Goal: Task Accomplishment & Management: Use online tool/utility

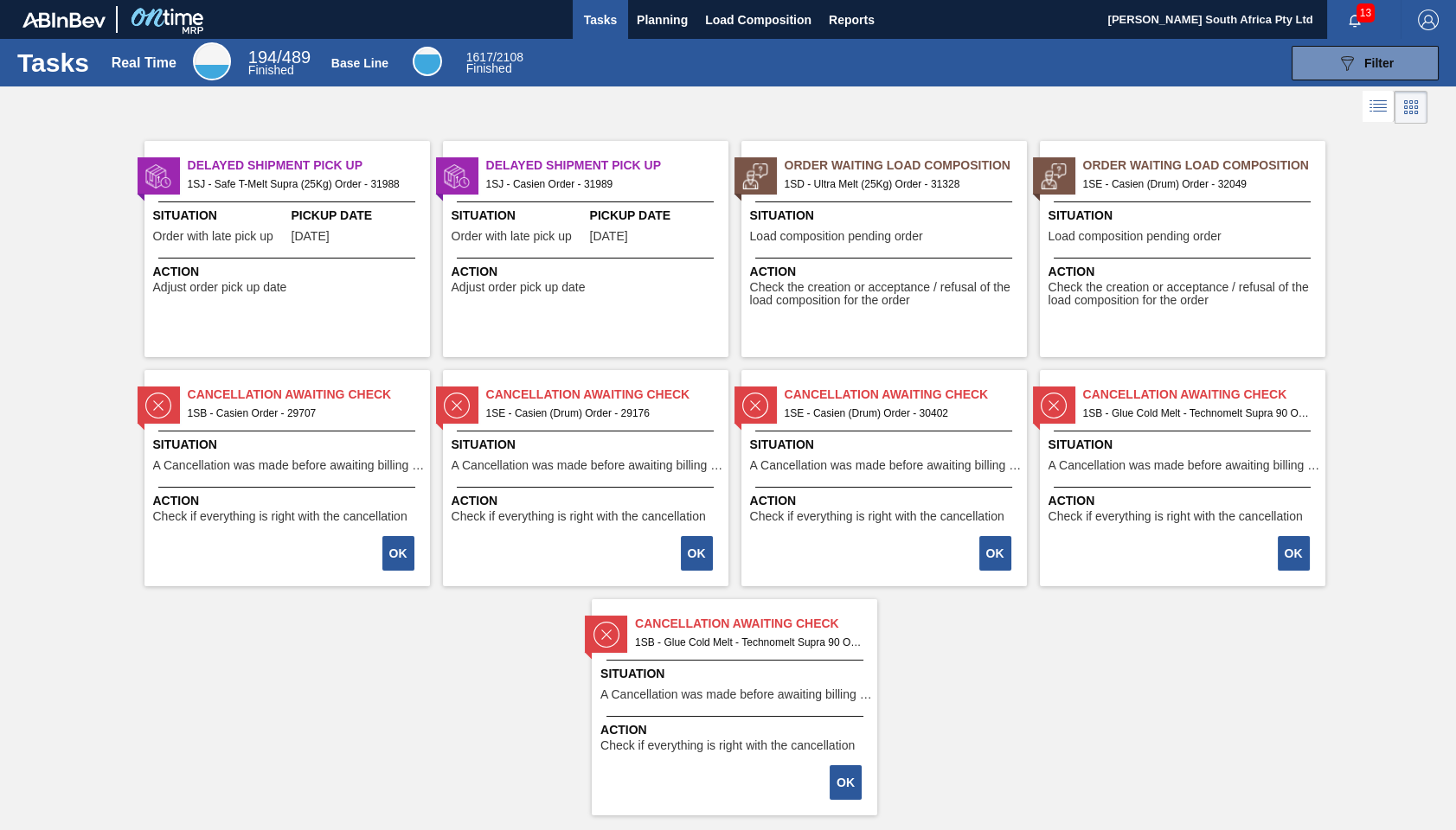
click at [1159, 175] on span "1SE - Casien (Drum) Order - 32049" at bounding box center [1197, 184] width 228 height 19
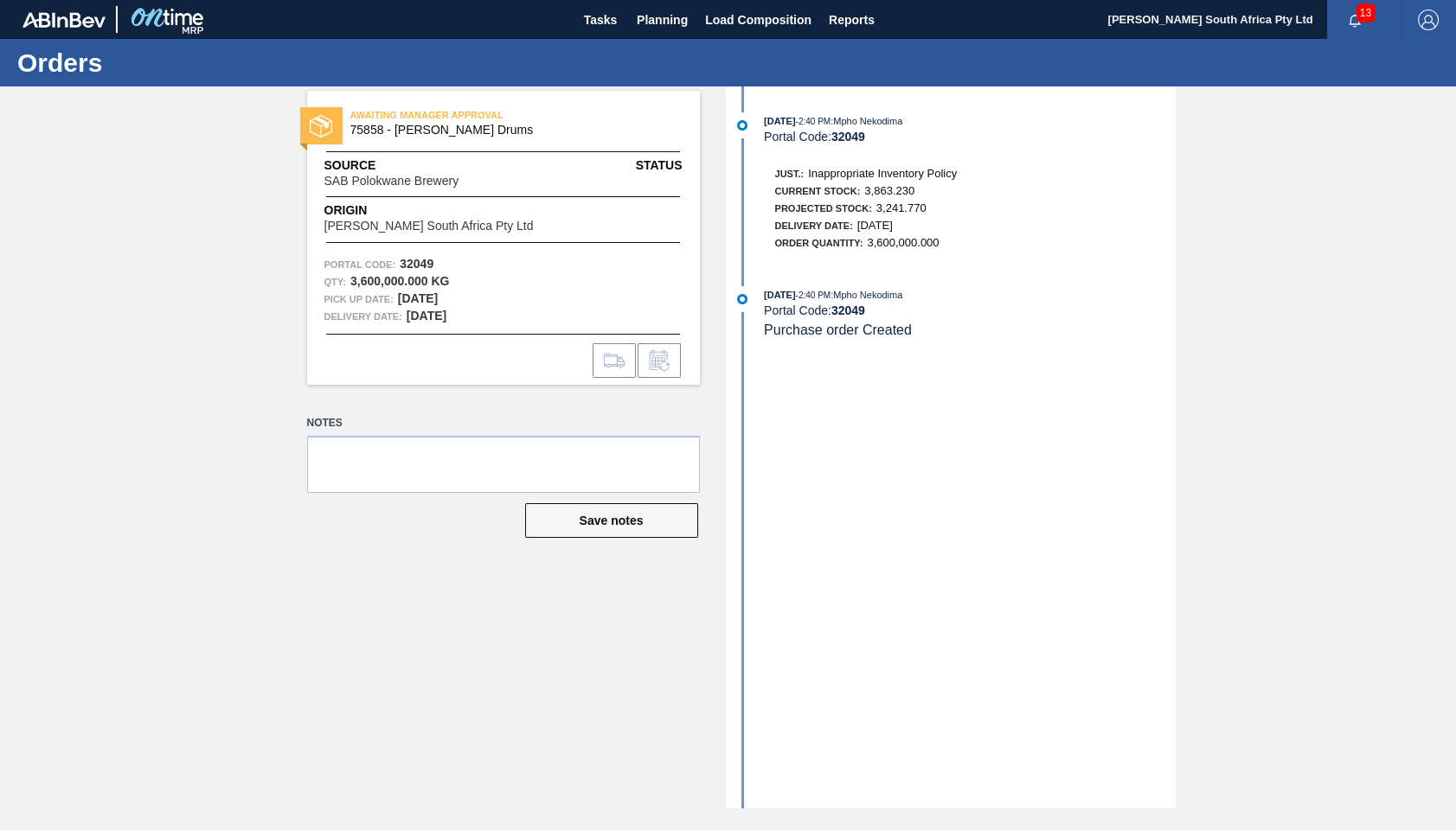
click at [413, 115] on span "AWAITING MANAGER APPROVAL" at bounding box center [471, 115] width 242 height 18
drag, startPoint x: 435, startPoint y: 413, endPoint x: 450, endPoint y: 413, distance: 15.0
click at [436, 413] on label "Notes" at bounding box center [503, 424] width 393 height 26
drag, startPoint x: 564, startPoint y: 574, endPoint x: 369, endPoint y: 520, distance: 202.3
click at [565, 574] on div "AWAITING MANAGER APPROVAL 75858 - [PERSON_NAME] Drums Source SAB Polokwane Brew…" at bounding box center [491, 447] width 419 height 722
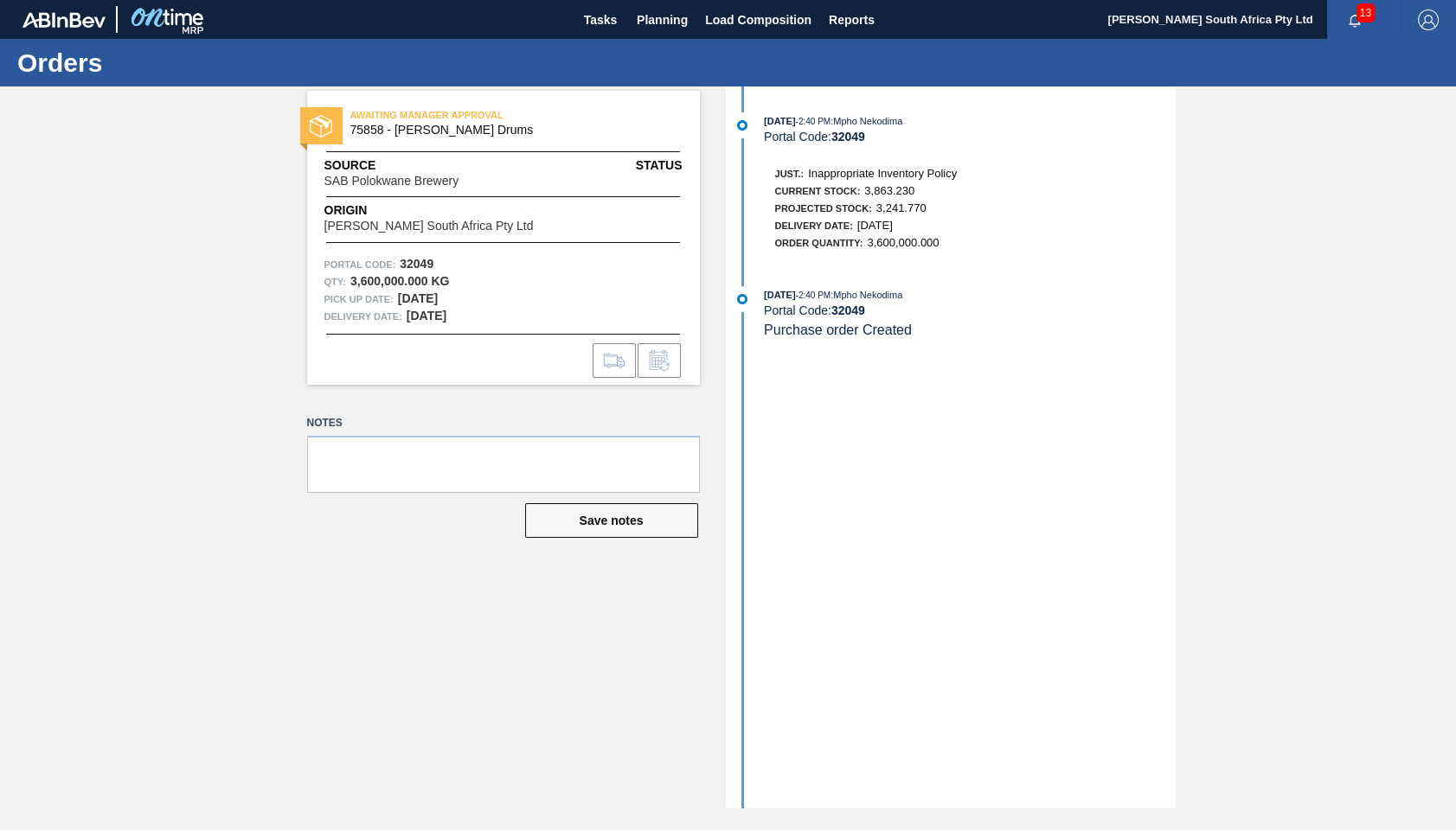
click at [415, 399] on div "AWAITING MANAGER APPROVAL 75858 - [PERSON_NAME] Drums Source SAB Polokwane Brew…" at bounding box center [491, 447] width 419 height 722
drag, startPoint x: 947, startPoint y: 437, endPoint x: 1440, endPoint y: 362, distance: 498.7
click at [963, 441] on div "[DATE] 2:40 PM : Mpho Nekodima Portal Code: 32049 Just.: Inappropriate Inventor…" at bounding box center [952, 447] width 446 height 722
click at [1372, 255] on div "AWAITING MANAGER APPROVAL 75858 - [PERSON_NAME] Drums Source SAB Polokwane Brew…" at bounding box center [728, 447] width 1456 height 722
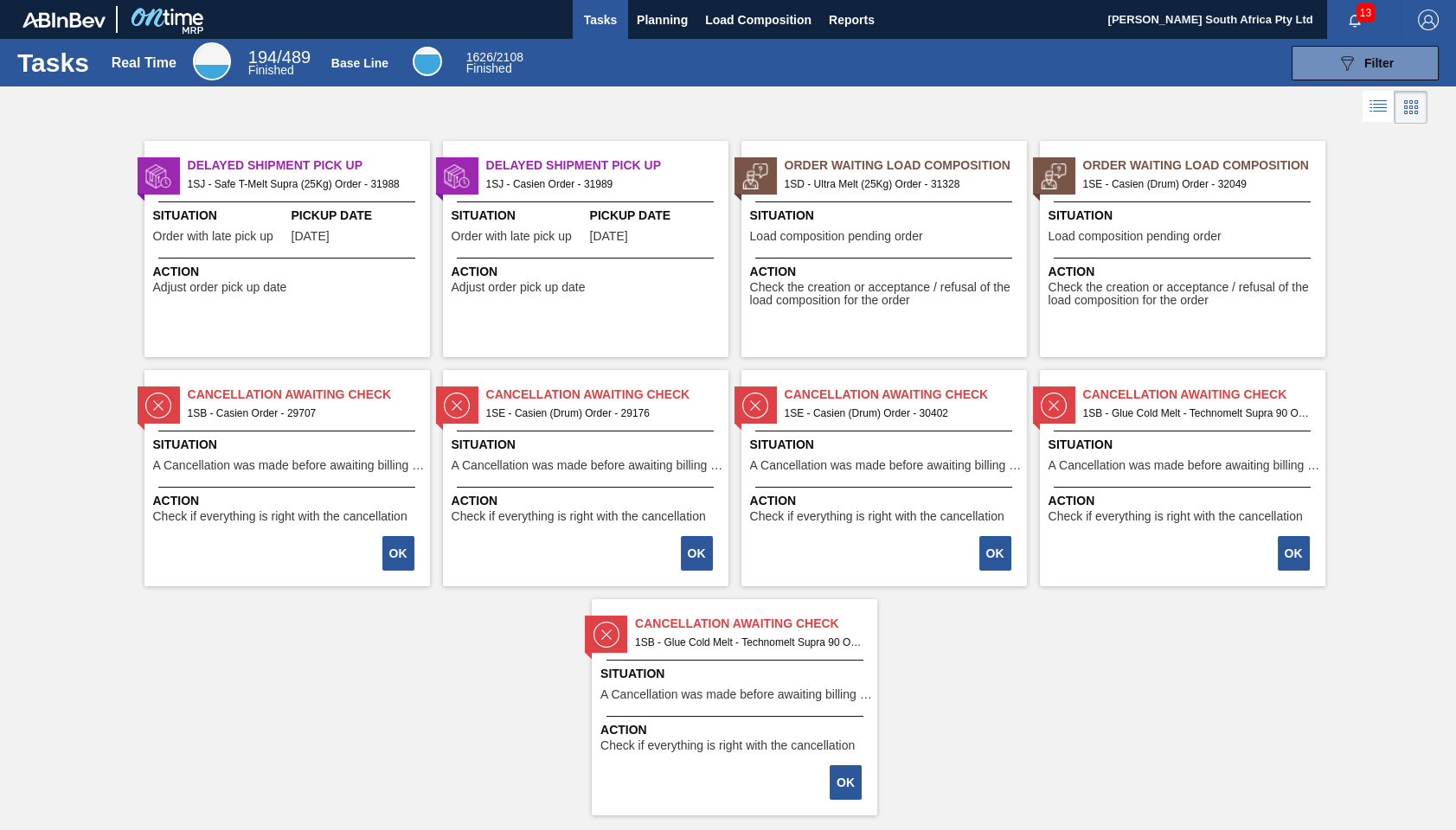
click at [940, 183] on span "1SD - Ultra Melt (25Kg) Order - 31328" at bounding box center [899, 184] width 228 height 19
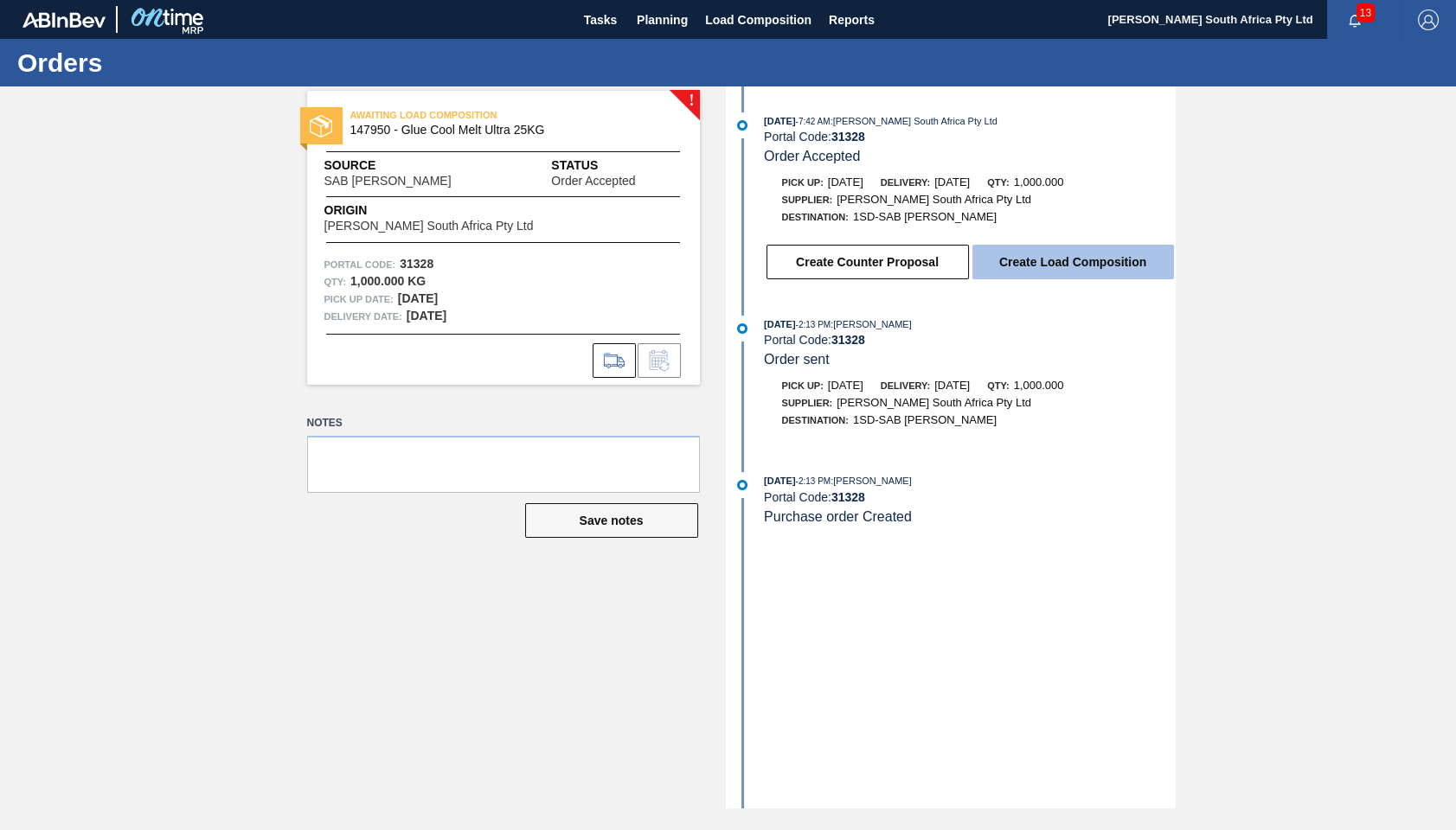
click at [1051, 271] on button "Create Load Composition" at bounding box center [1073, 262] width 202 height 34
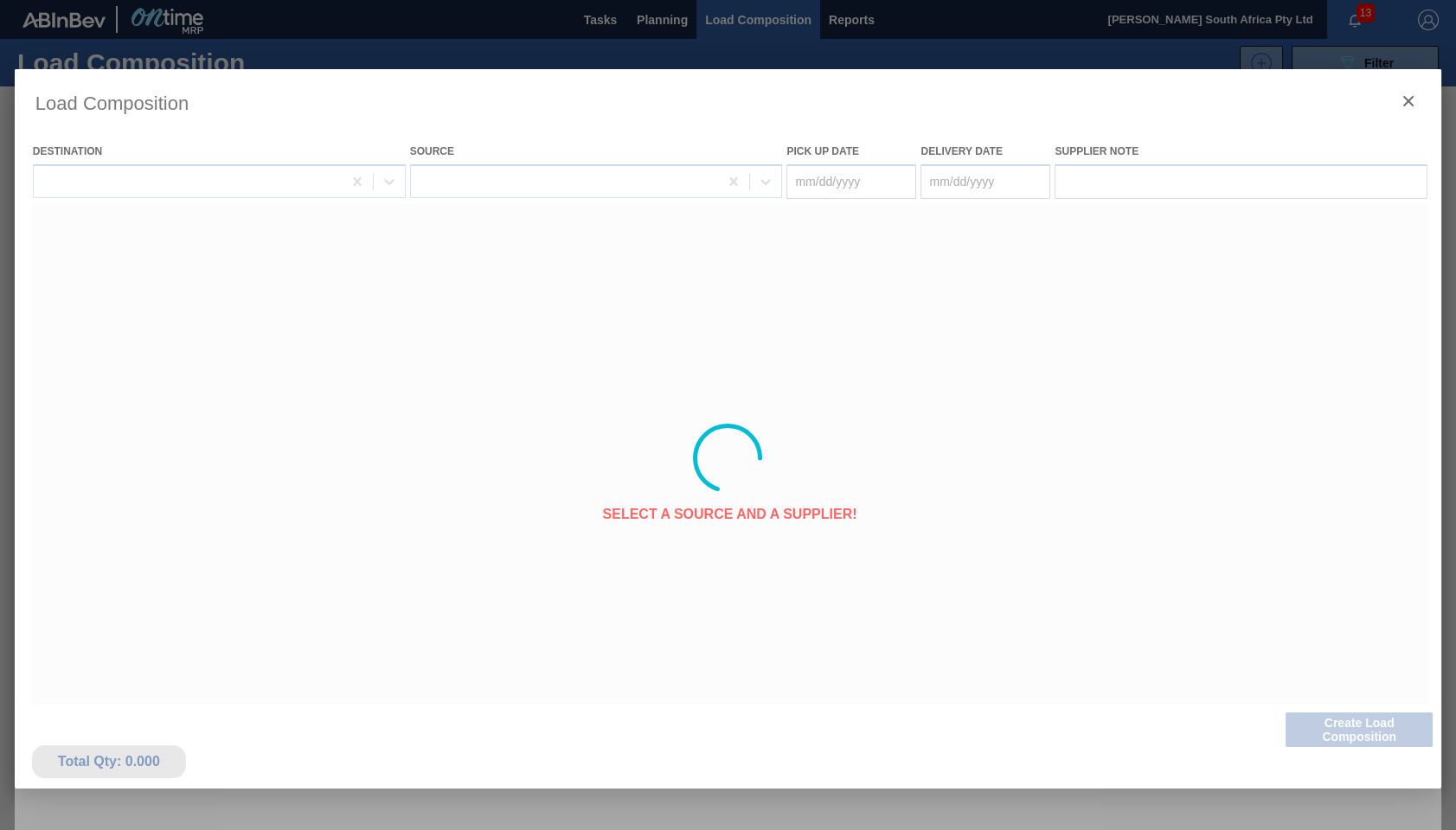
type Date "[DATE]"
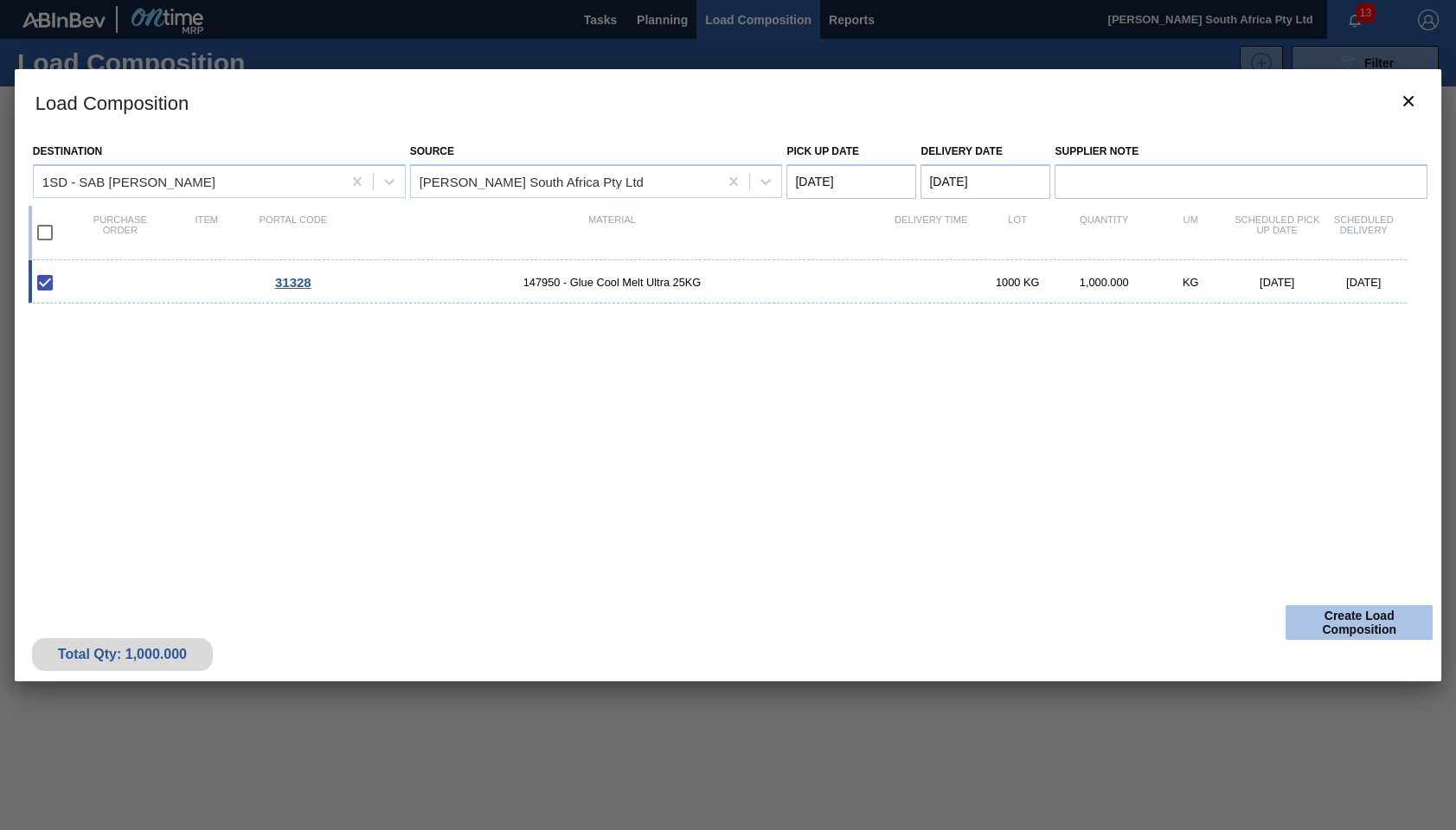
click at [1300, 620] on button "Create Load Composition" at bounding box center [1360, 622] width 148 height 34
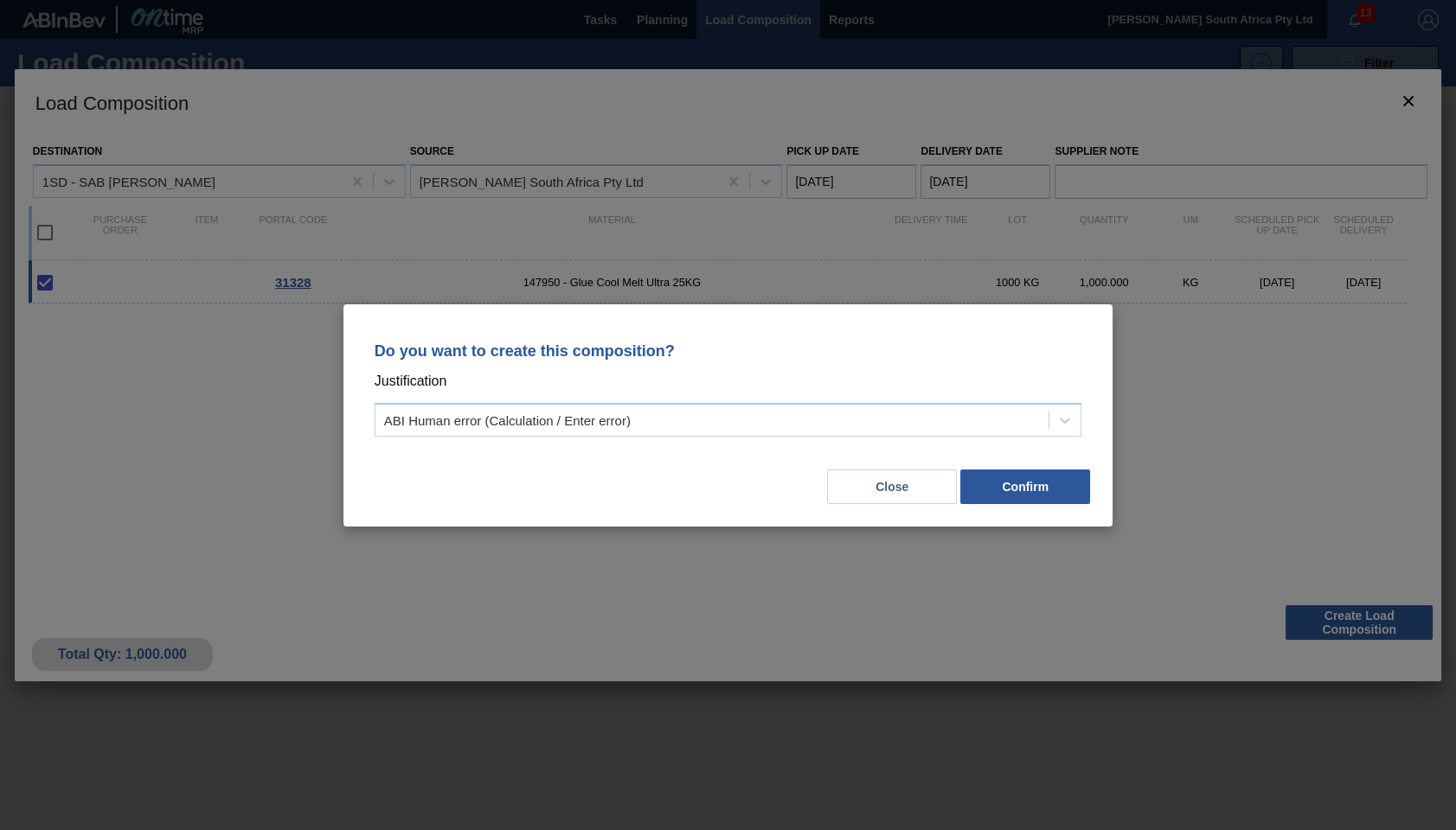
click at [1015, 506] on div "Do you want to create this composition? Justification ABI Human error (Calculat…" at bounding box center [728, 416] width 770 height 222
click at [1015, 494] on button "Confirm" at bounding box center [1025, 487] width 130 height 34
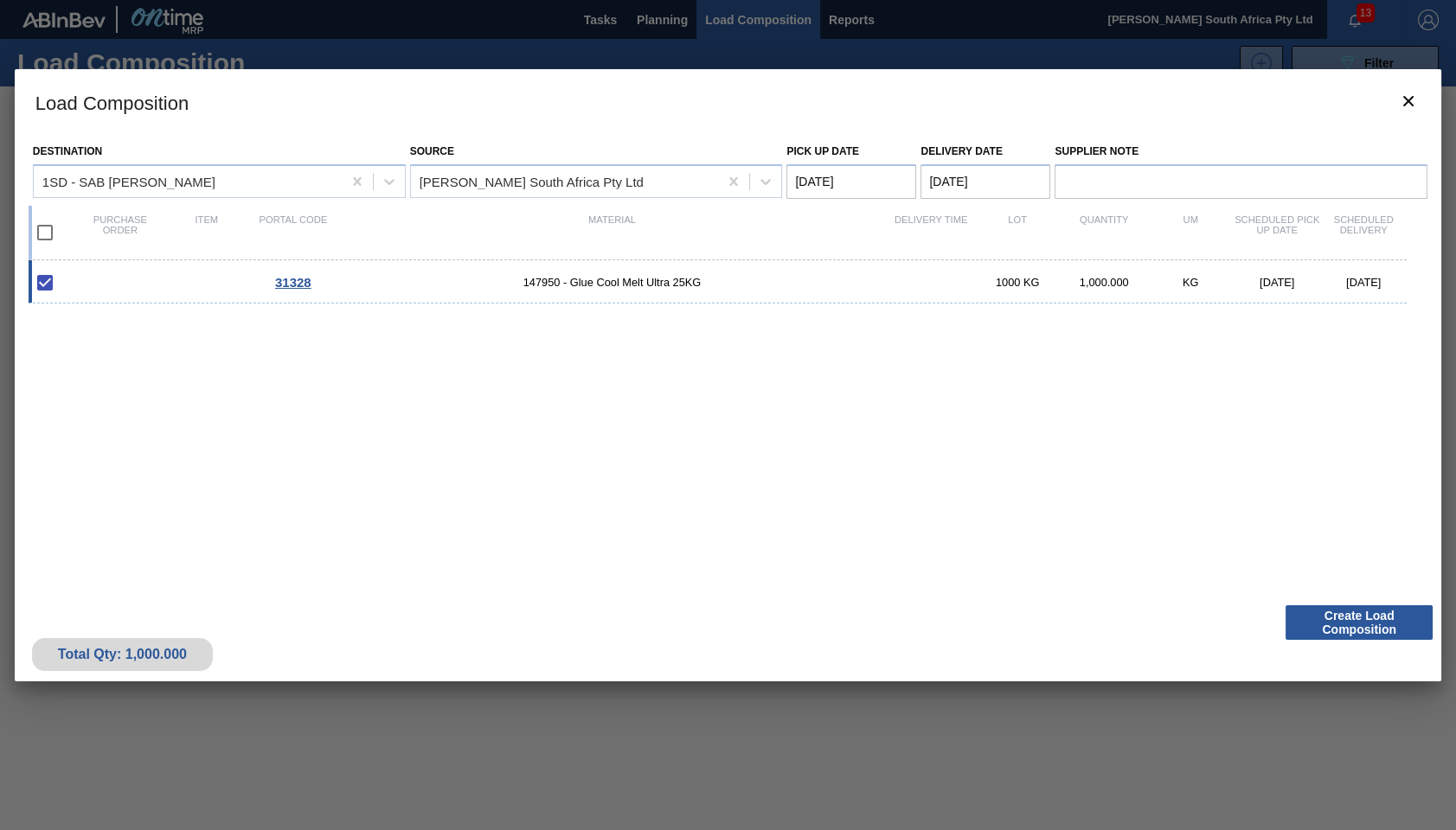
click at [1293, 282] on div "[DATE]" at bounding box center [1277, 282] width 87 height 13
checkbox input "false"
click at [1278, 283] on div "[DATE]" at bounding box center [1277, 282] width 87 height 13
type Date "[DATE]"
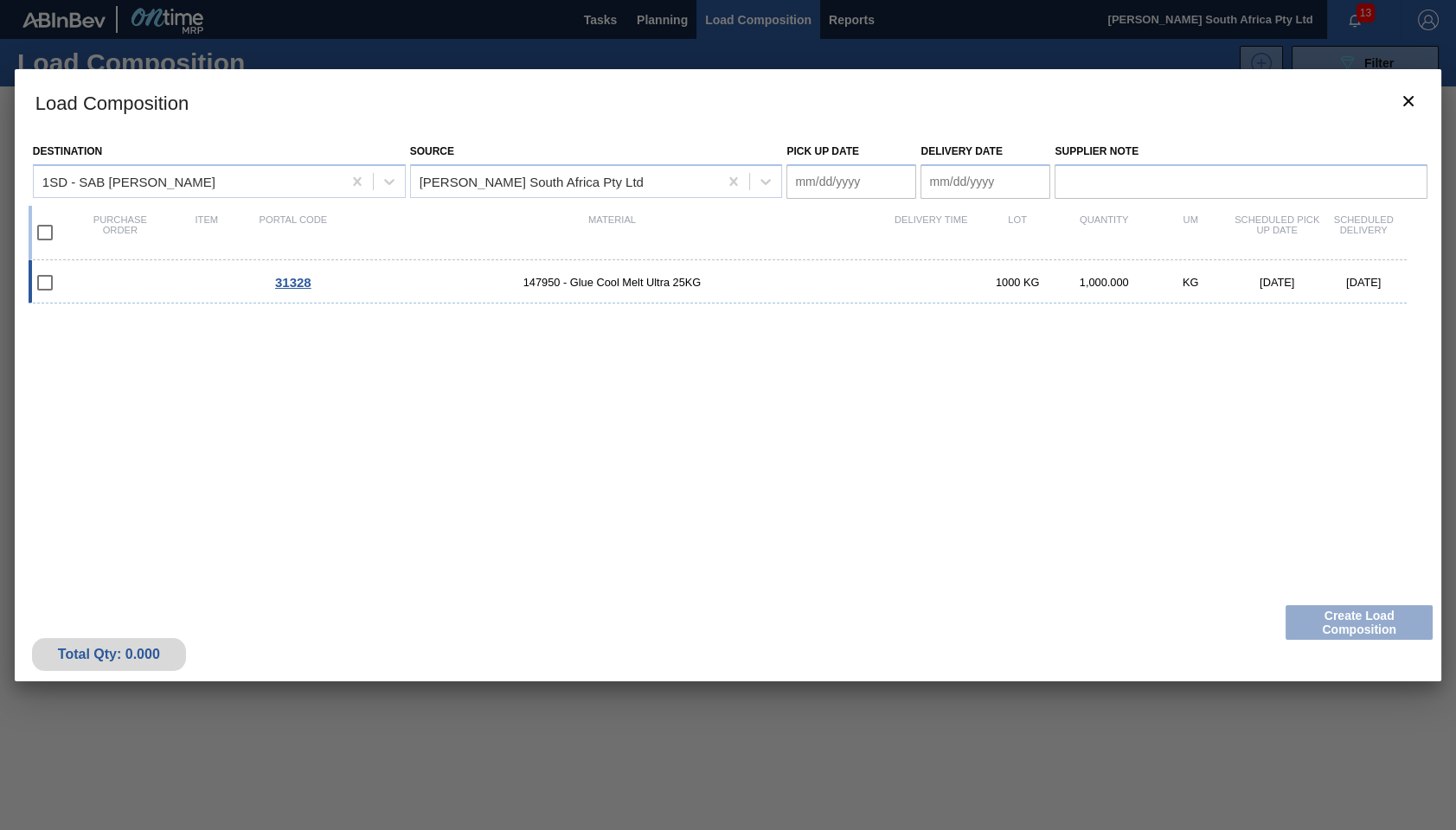
checkbox input "true"
click at [1278, 283] on div "[DATE]" at bounding box center [1277, 282] width 87 height 13
checkbox input "false"
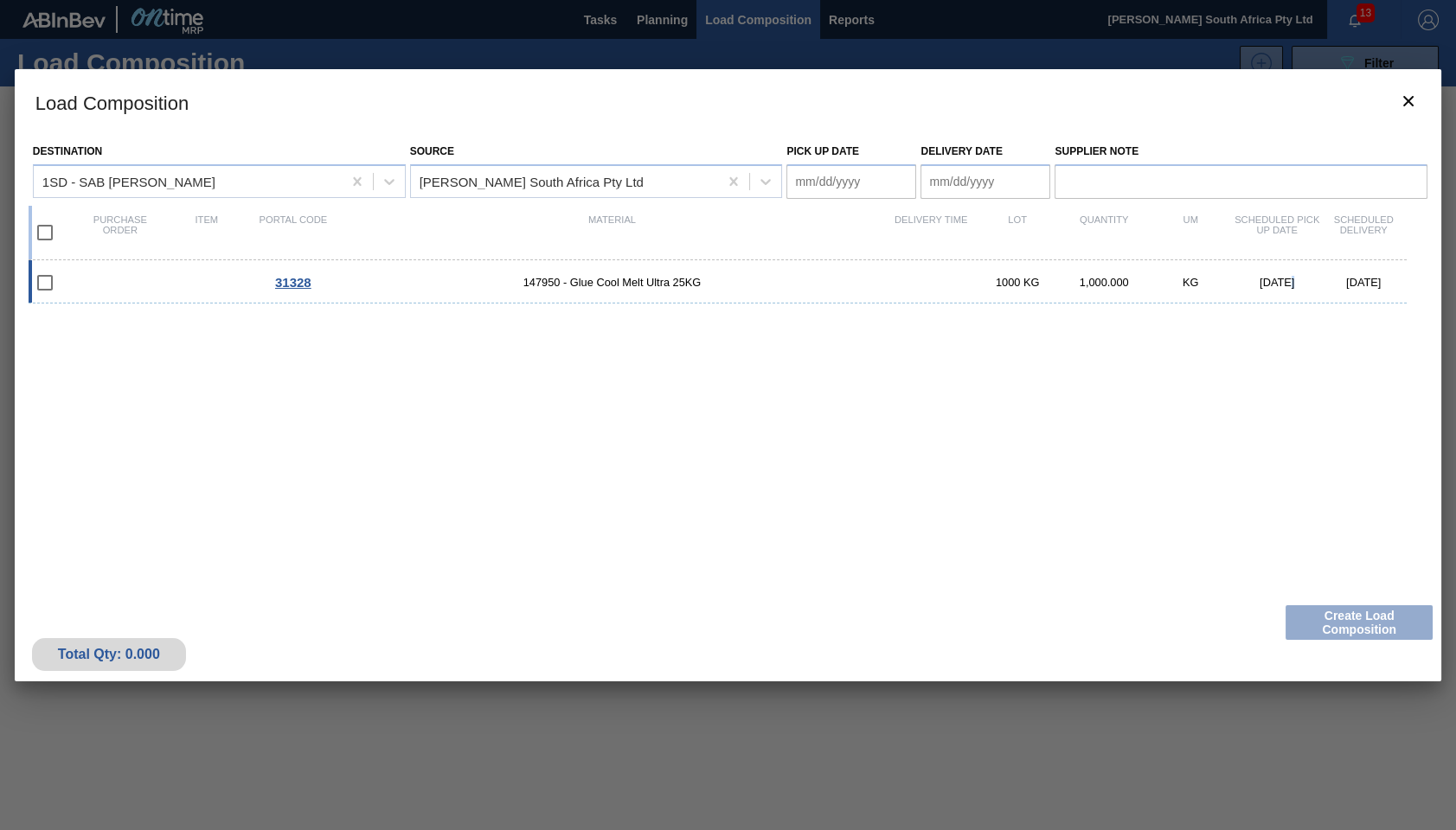
click at [1278, 283] on div "[DATE]" at bounding box center [1277, 282] width 87 height 13
type Date "[DATE]"
checkbox input "true"
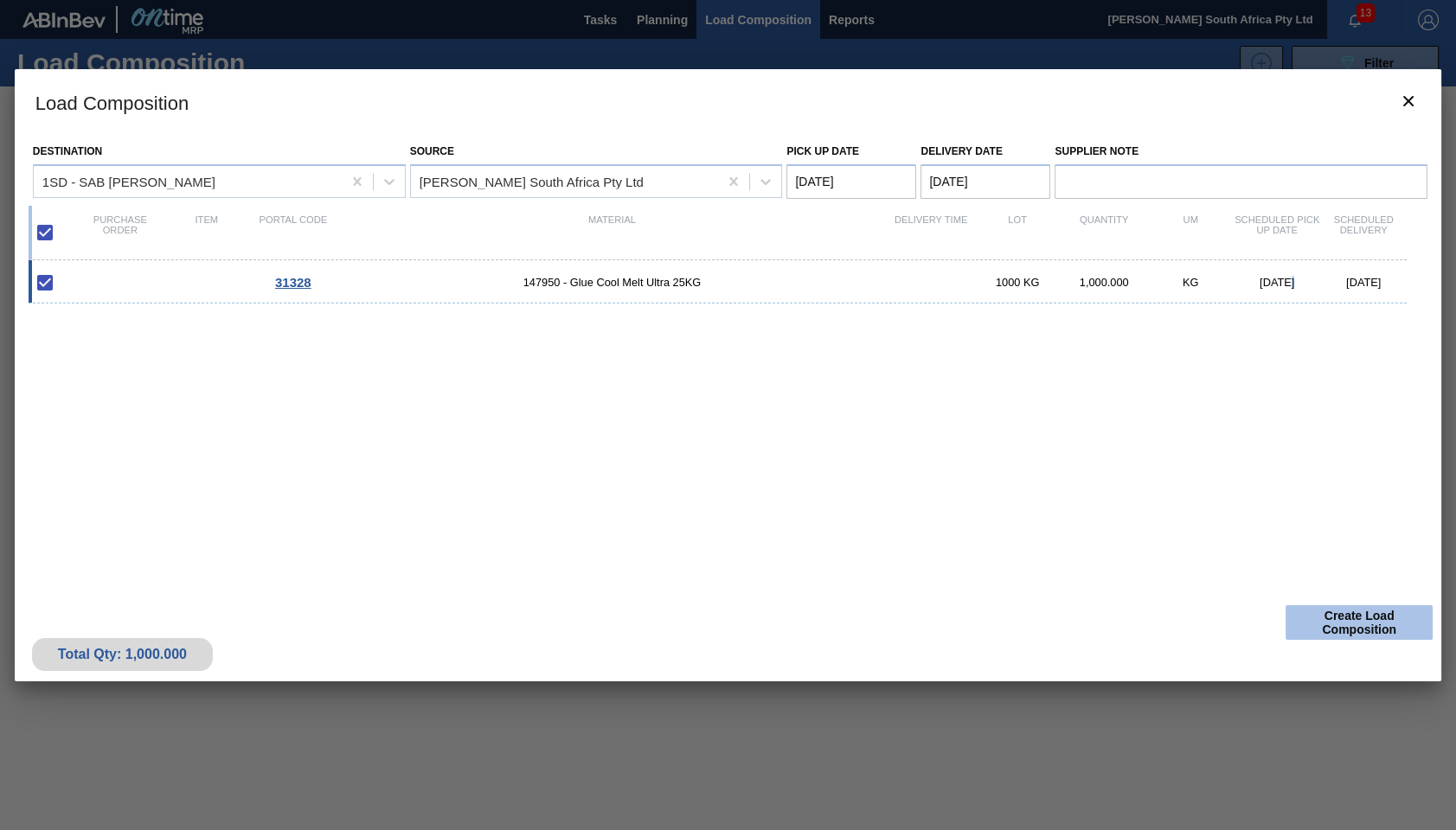
click at [1349, 622] on button "Create Load Composition" at bounding box center [1360, 622] width 148 height 34
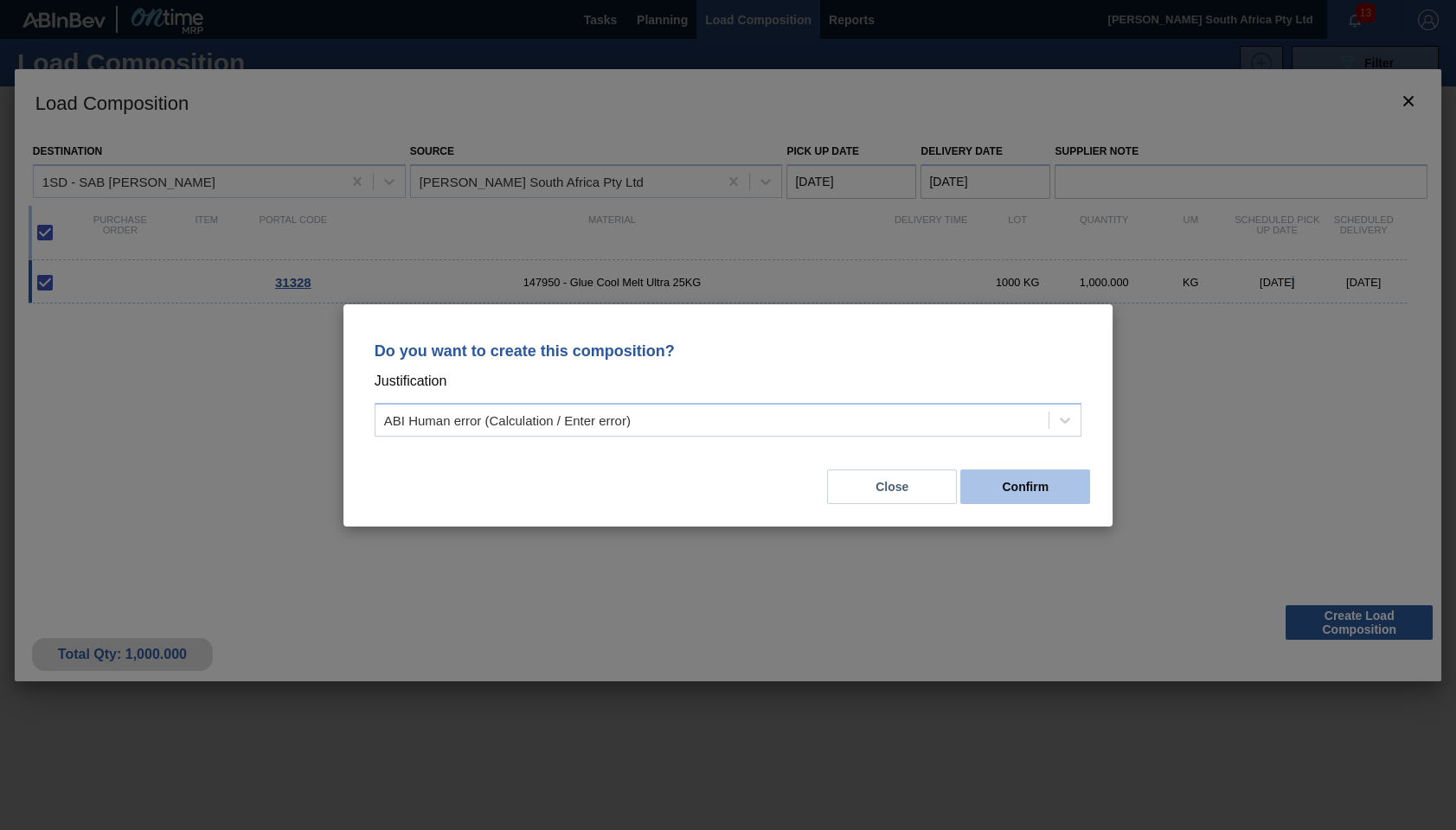
click at [1024, 485] on button "Confirm" at bounding box center [1025, 487] width 130 height 34
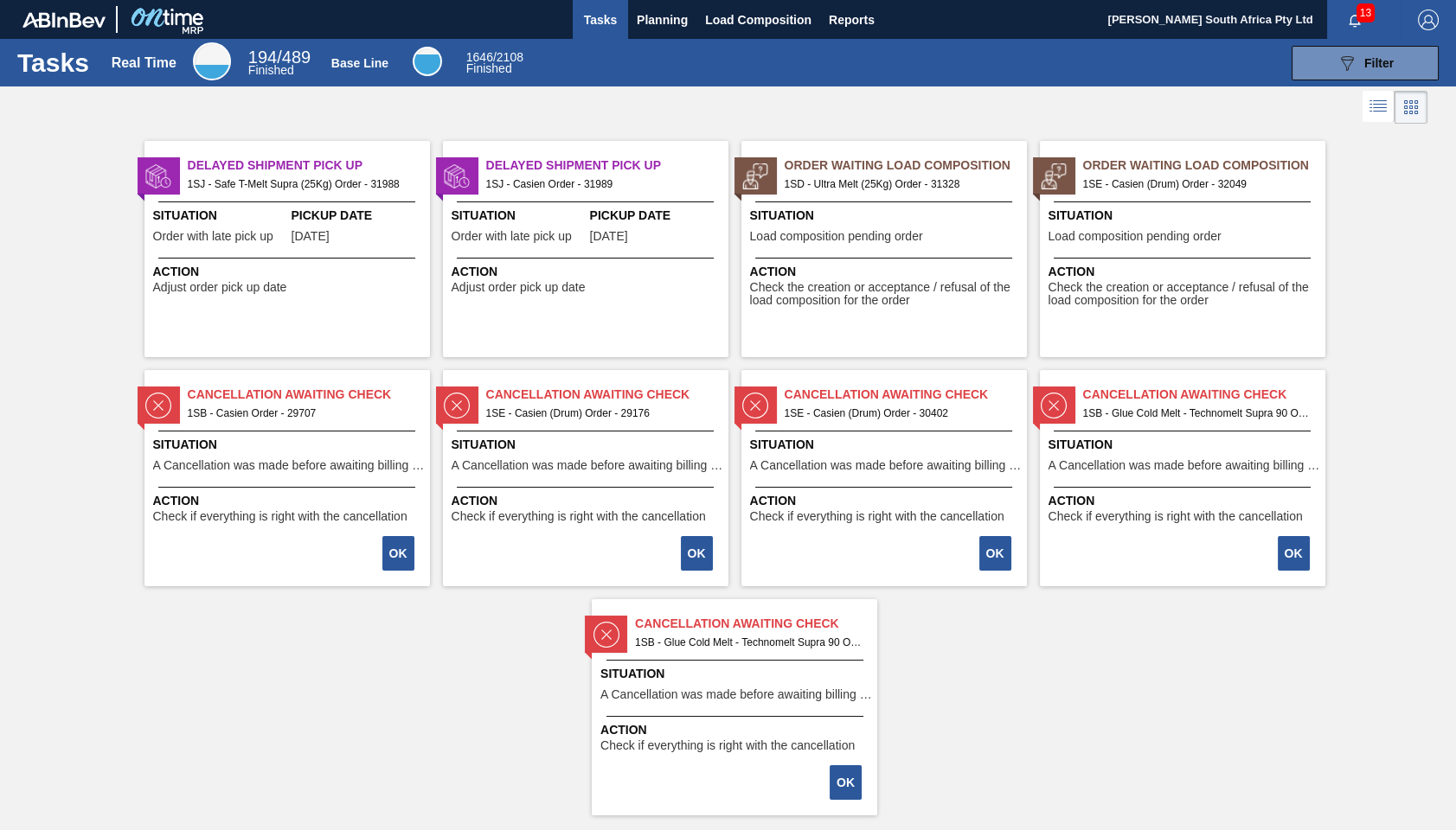
click at [1180, 183] on span "1SE - Casien (Drum) Order - 32049" at bounding box center [1197, 184] width 228 height 19
